Goal: Use online tool/utility: Utilize a website feature to perform a specific function

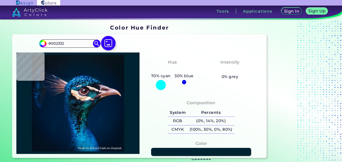
click at [110, 47] on img at bounding box center [108, 43] width 15 height 15
click at [0, 0] on input "file" at bounding box center [0, 0] width 0 height 0
click at [112, 43] on img at bounding box center [108, 43] width 15 height 15
click at [0, 0] on input "file" at bounding box center [0, 0] width 0 height 0
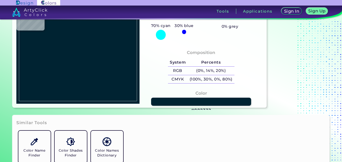
scroll to position [50, 0]
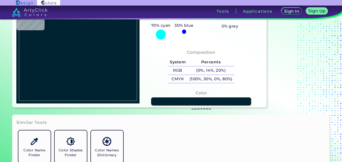
click at [73, 64] on img at bounding box center [78, 53] width 118 height 96
type input "#1e87a9"
type input "#1E87A9"
type input "#11979f"
type input "#11979F"
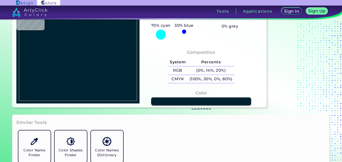
type input "#189aa4"
type input "#189AA4"
type input "#0b9799"
type input "#0B9799"
type input "#0a9895"
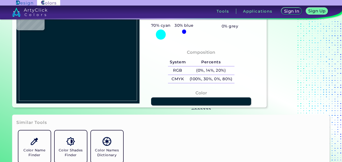
type input "#0A9895"
type input "#009592"
type input "#099895"
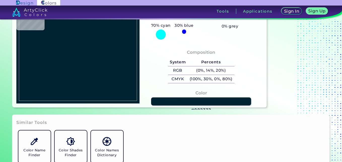
type input "#119a93"
type input "#119A93"
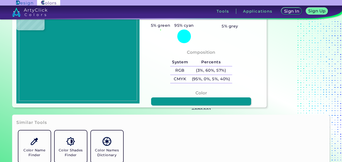
type input "#079891"
type input "#0d9891"
type input "#0D9891"
click at [79, 64] on img at bounding box center [78, 53] width 118 height 96
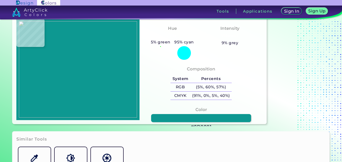
scroll to position [25, 0]
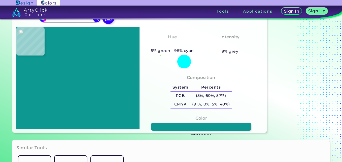
click at [90, 45] on img at bounding box center [78, 78] width 118 height 96
type input "#94242e"
type input "#94242E"
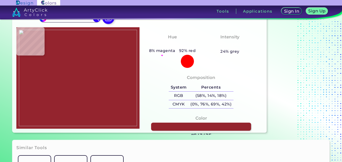
type input "#72151b"
type input "#72151B"
drag, startPoint x: 90, startPoint y: 45, endPoint x: 93, endPoint y: 44, distance: 2.9
click at [91, 44] on img at bounding box center [78, 78] width 118 height 96
type input "#a62d2a"
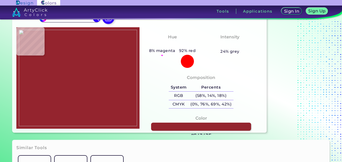
type input "#A62D2A"
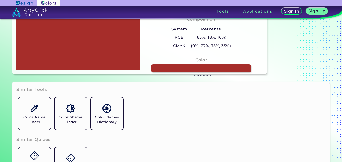
scroll to position [76, 0]
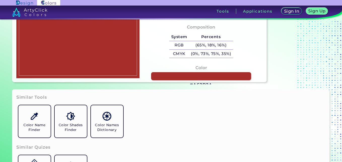
click at [200, 82] on h3 "#A62D2A" at bounding box center [201, 85] width 22 height 6
click at [203, 83] on h3 "#A62D2A copied" at bounding box center [201, 85] width 22 height 6
click at [203, 83] on h3 "#A62D2A copied copied" at bounding box center [201, 85] width 22 height 6
click at [204, 77] on link at bounding box center [201, 76] width 101 height 8
